Goal: Consume media (video, audio)

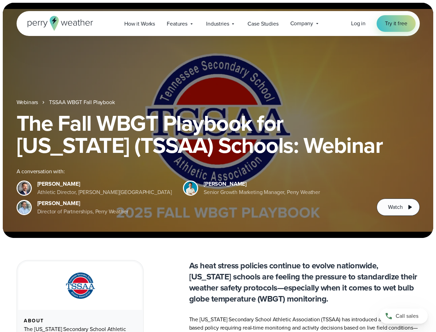
click at [218, 166] on div "The Fall WBGT Playbook for [US_STATE] (TSSAA) Schools: Webinar A conversation w…" at bounding box center [218, 164] width 403 height 104
click at [218, 23] on span "Industries" at bounding box center [217, 24] width 23 height 8
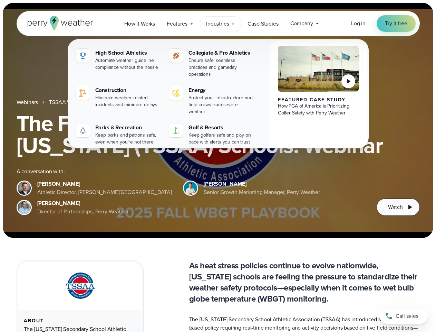
click at [218, 120] on h1 "The Fall WBGT Playbook for [US_STATE] (TSSAA) Schools: Webinar" at bounding box center [218, 134] width 403 height 44
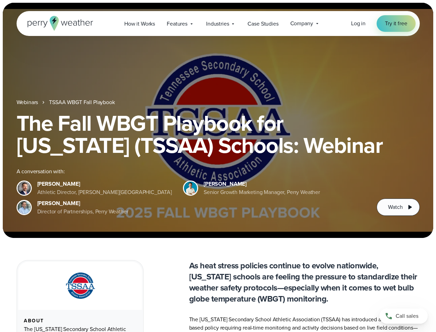
click at [83, 102] on link "TSSAA WBGT Fall Playbook" at bounding box center [82, 102] width 66 height 8
click at [398, 207] on span "Watch" at bounding box center [395, 207] width 15 height 8
